Goal: Information Seeking & Learning: Learn about a topic

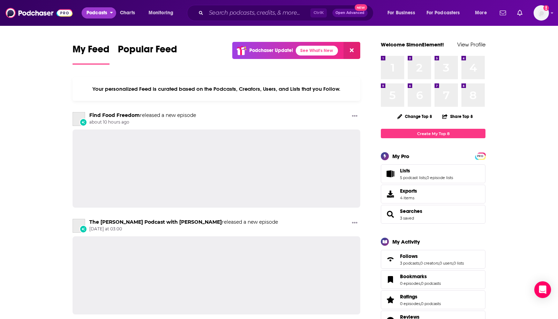
click at [96, 11] on span "Podcasts" at bounding box center [97, 13] width 21 height 10
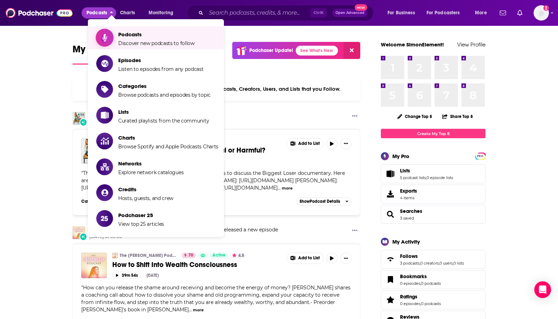
click at [131, 37] on span "Podcasts" at bounding box center [156, 34] width 76 height 7
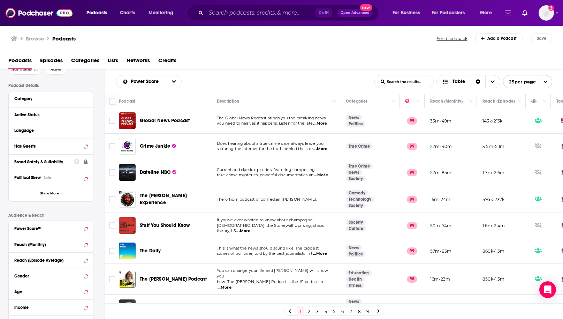
scroll to position [103, 0]
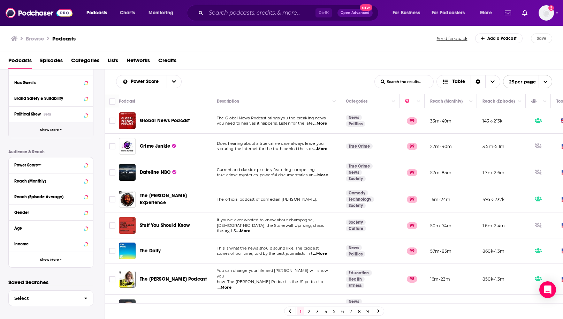
click at [55, 130] on span "Show More" at bounding box center [49, 130] width 19 height 4
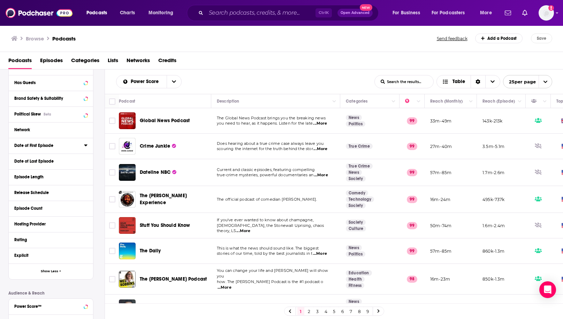
click at [35, 148] on div "Date of First Episode" at bounding box center [46, 145] width 65 height 5
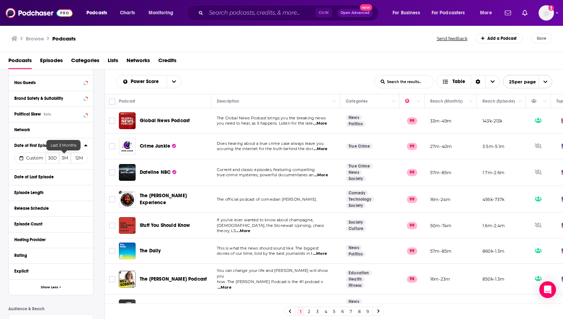
click at [67, 158] on button "3M" at bounding box center [65, 157] width 12 height 11
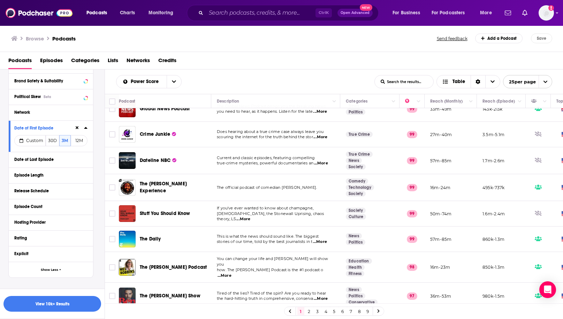
scroll to position [0, 0]
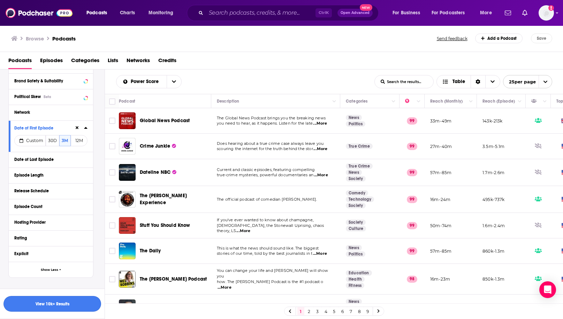
click at [60, 302] on button "View 10k+ Results" at bounding box center [52, 304] width 98 height 16
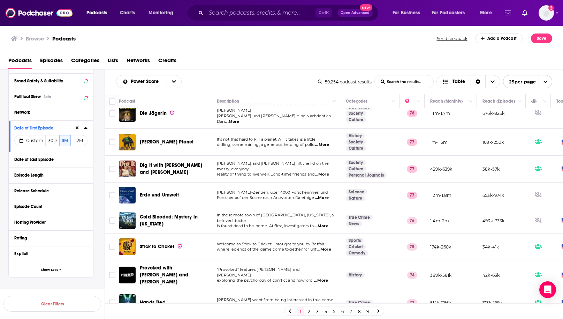
scroll to position [140, 0]
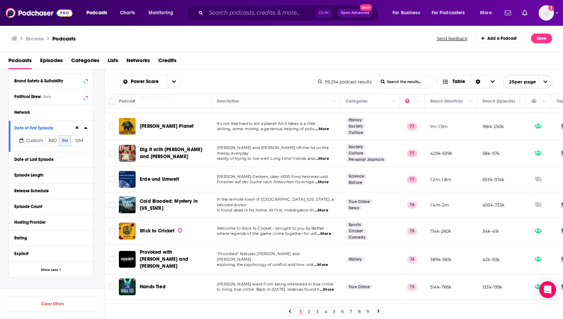
click at [281, 174] on span "[PERSON_NAME]-Zentren, über 4000 Forscherinnen und" at bounding box center [272, 176] width 111 height 5
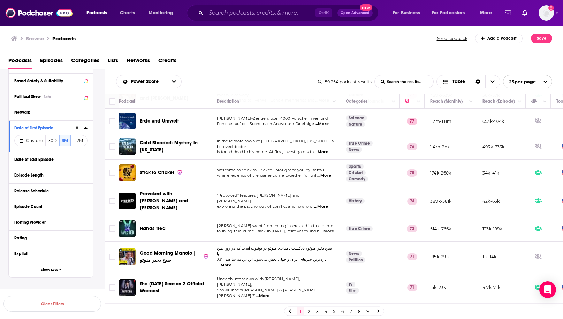
scroll to position [209, 0]
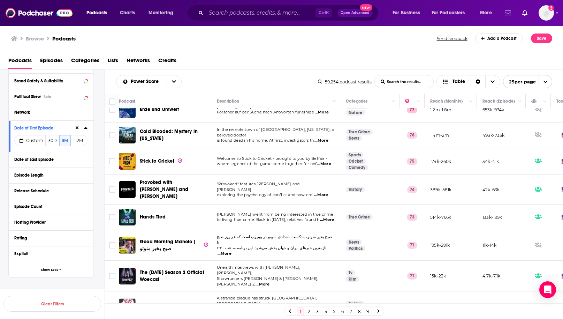
click at [322, 192] on span "...More" at bounding box center [321, 195] width 14 height 6
click at [530, 212] on td at bounding box center [538, 216] width 25 height 25
click at [323, 217] on span "...More" at bounding box center [327, 220] width 14 height 6
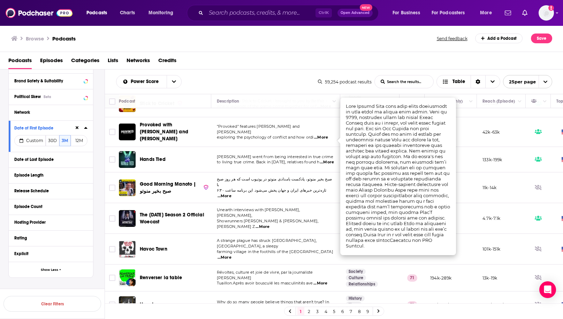
scroll to position [279, 0]
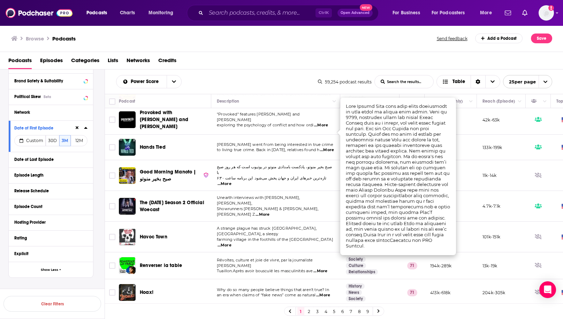
click at [263, 206] on span "Showrunners [PERSON_NAME] & [PERSON_NAME], [PERSON_NAME] Z" at bounding box center [268, 211] width 102 height 10
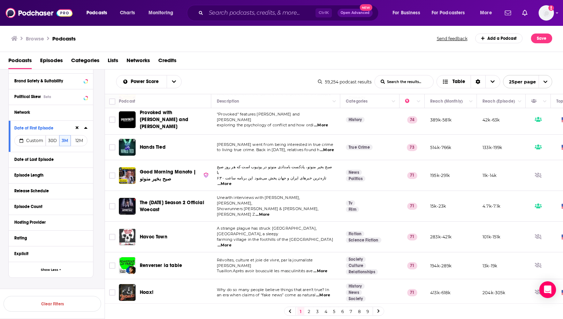
click at [232, 242] on span "...More" at bounding box center [225, 245] width 14 height 6
drag, startPoint x: 368, startPoint y: 152, endPoint x: 291, endPoint y: 166, distance: 78.3
click at [232, 242] on span "...More" at bounding box center [225, 245] width 14 height 6
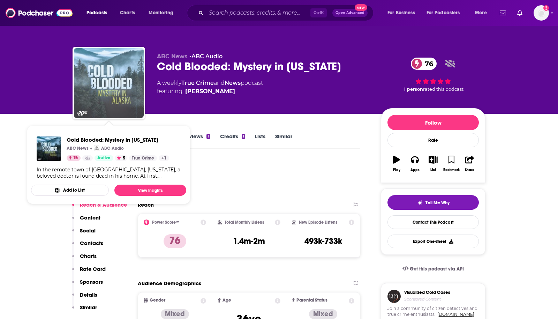
click at [105, 80] on img "Cold Blooded: Mystery in Alaska" at bounding box center [109, 83] width 70 height 70
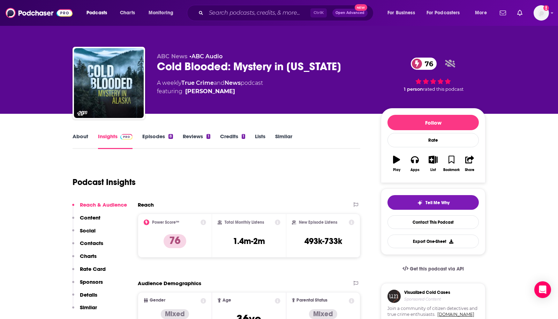
click at [156, 138] on link "Episodes 8" at bounding box center [157, 141] width 31 height 16
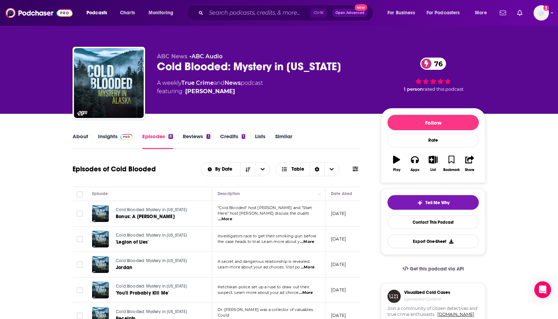
click at [112, 132] on div "About Insights Episodes 8 Reviews 1 Credits 1 Lists Similar" at bounding box center [217, 140] width 288 height 17
click at [341, 136] on div "About Insights Episodes 8 Reviews 1 Credits 1 Lists Similar" at bounding box center [217, 140] width 288 height 17
click at [103, 135] on link "Insights" at bounding box center [115, 141] width 35 height 16
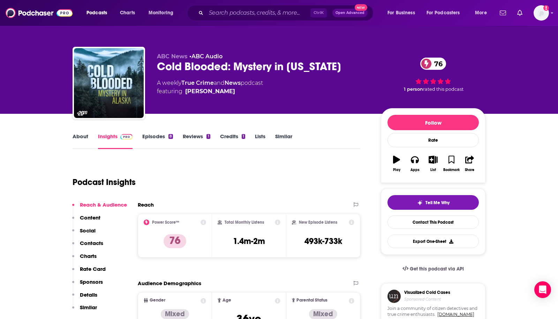
click at [350, 134] on div "About Insights Episodes 8 Reviews 1 Credits 1 Lists Similar" at bounding box center [217, 140] width 288 height 17
click at [309, 183] on div "Podcast Insights" at bounding box center [214, 178] width 282 height 36
click at [160, 134] on link "Episodes 8" at bounding box center [157, 141] width 31 height 16
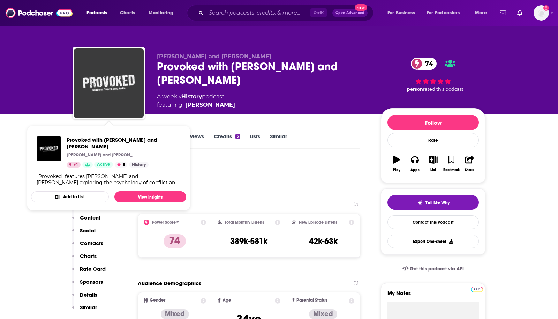
click at [122, 75] on img "Provoked with Darryl Cooper and Scott Horton" at bounding box center [109, 83] width 70 height 70
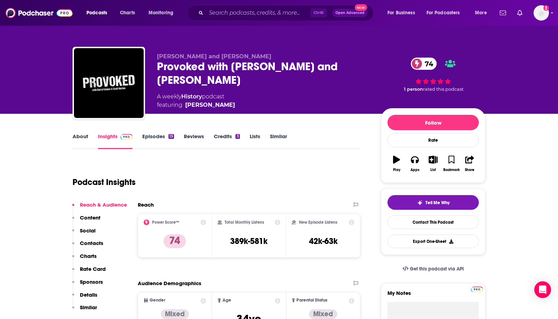
click at [299, 166] on div "Podcast Insights" at bounding box center [214, 178] width 282 height 36
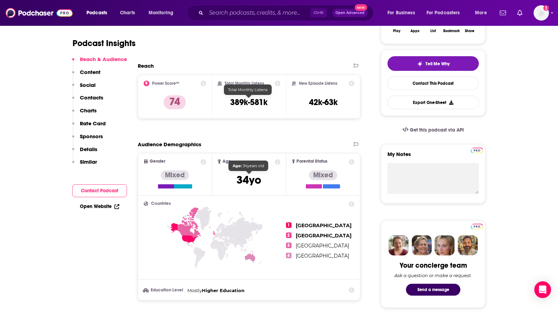
scroll to position [140, 0]
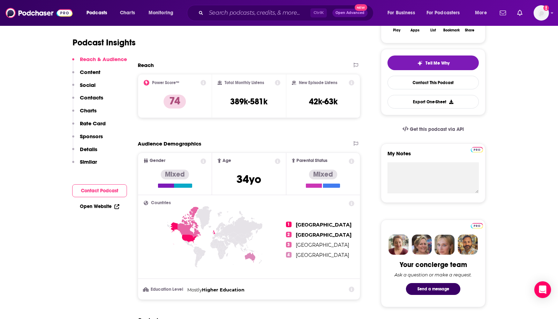
click at [94, 73] on p "Content" at bounding box center [90, 72] width 21 height 7
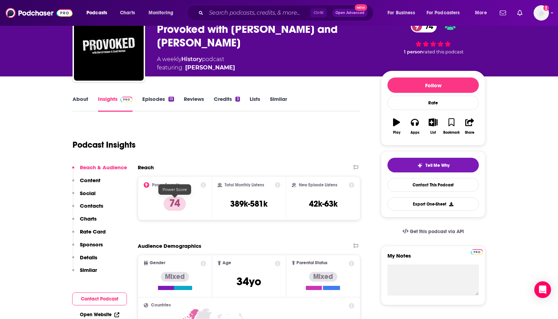
scroll to position [10, 0]
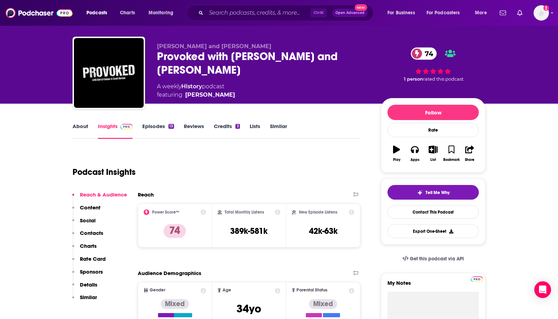
click at [158, 126] on link "Episodes 13" at bounding box center [158, 131] width 32 height 16
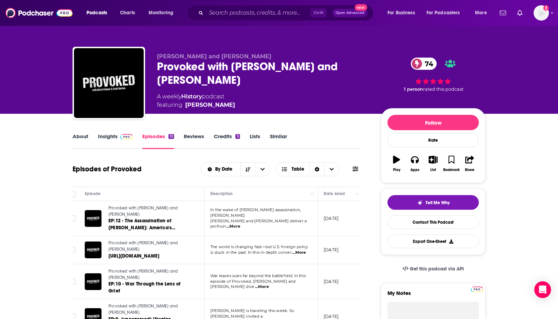
scroll to position [0, 12]
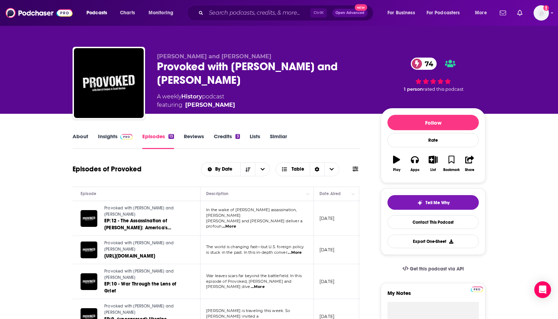
click at [347, 140] on div "About Insights Episodes 13 Reviews Credits 3 Lists Similar" at bounding box center [217, 140] width 288 height 17
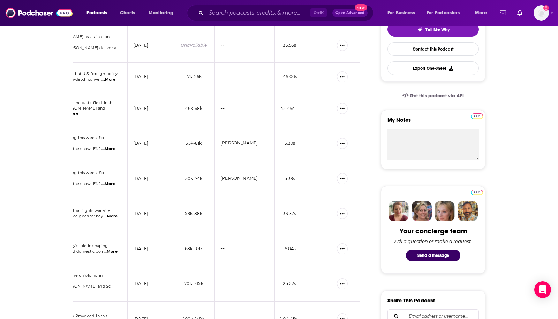
scroll to position [174, 0]
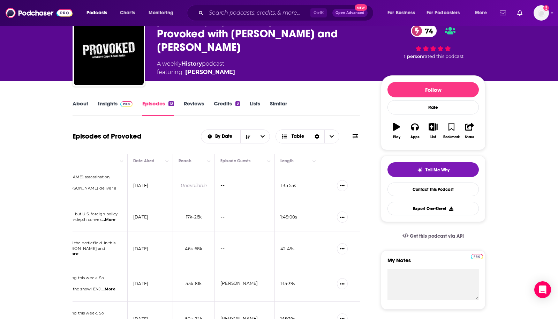
scroll to position [0, 0]
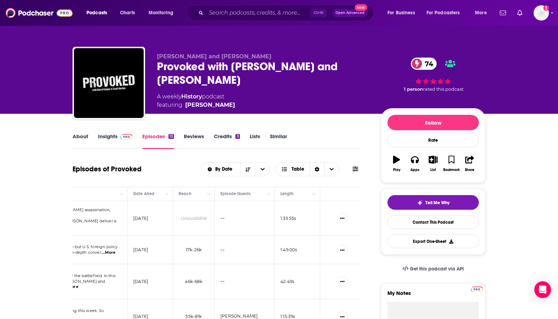
click at [82, 136] on link "About" at bounding box center [81, 141] width 16 height 16
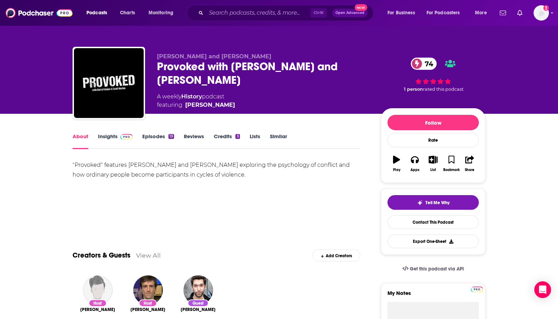
click at [108, 134] on link "Insights" at bounding box center [115, 141] width 35 height 16
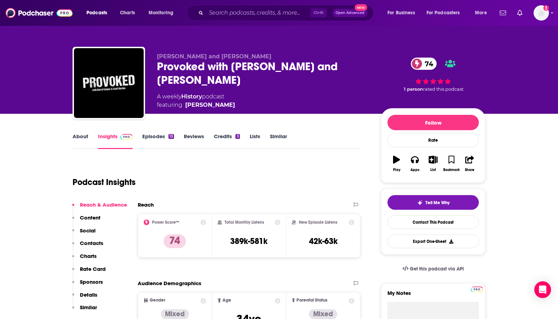
click at [192, 67] on div "Provoked with Darryl Cooper and Scott Horton 74" at bounding box center [263, 73] width 213 height 27
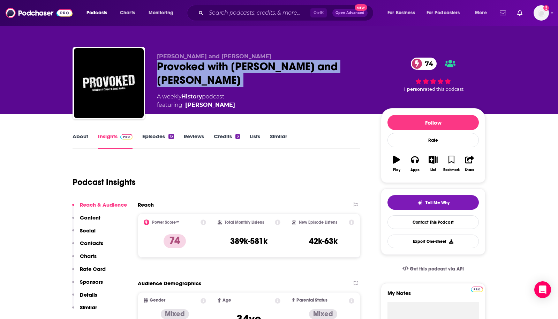
click at [192, 67] on div "Provoked with Darryl Cooper and Scott Horton 74" at bounding box center [263, 73] width 213 height 27
copy div "Provoked with Darryl Cooper and Scott Horton 74"
click at [76, 134] on link "About" at bounding box center [81, 141] width 16 height 16
